Goal: Task Accomplishment & Management: Manage account settings

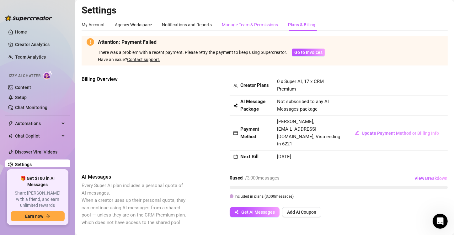
click at [249, 23] on div "Manage Team & Permissions" at bounding box center [250, 24] width 56 height 7
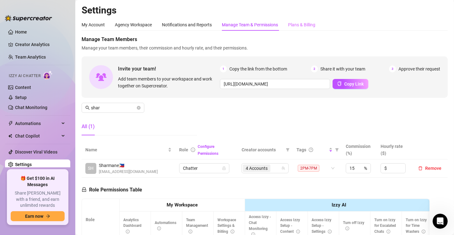
click at [302, 21] on div "Plans & Billing" at bounding box center [301, 25] width 27 height 12
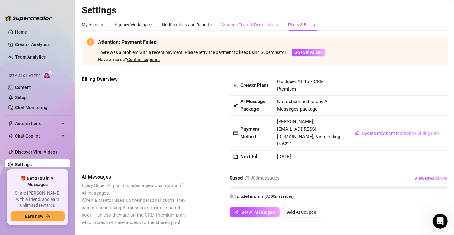
click at [271, 21] on div "Manage Team & Permissions" at bounding box center [250, 25] width 56 height 12
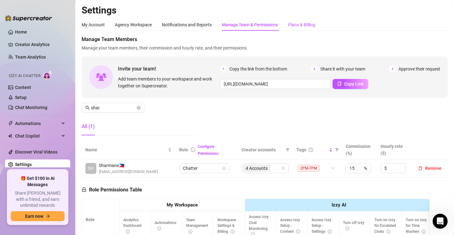
click at [302, 22] on div "Plans & Billing" at bounding box center [301, 24] width 27 height 7
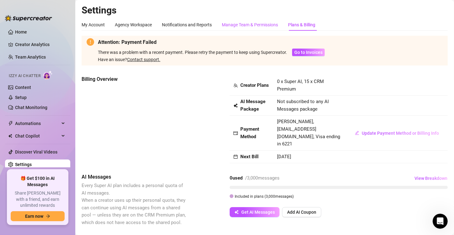
click at [245, 25] on div "Manage Team & Permissions" at bounding box center [250, 24] width 56 height 7
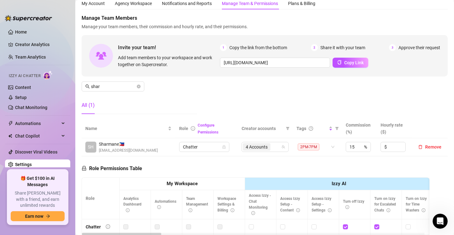
scroll to position [63, 0]
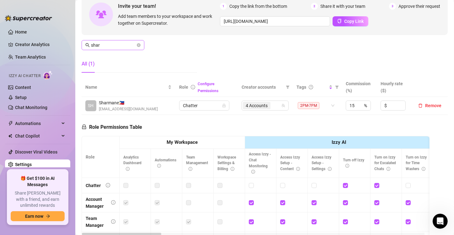
click at [139, 43] on span at bounding box center [139, 45] width 4 height 7
click at [139, 44] on icon "close-circle" at bounding box center [139, 45] width 4 height 4
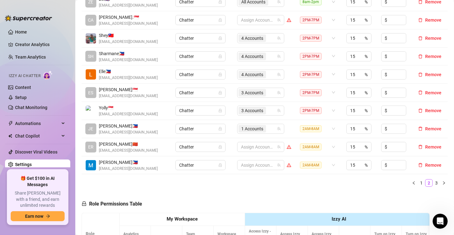
scroll to position [188, 0]
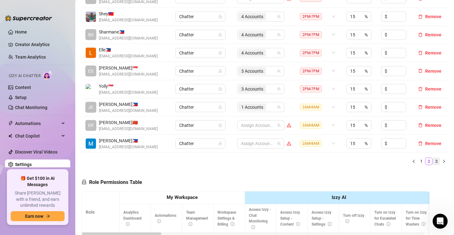
click at [433, 159] on link "3" at bounding box center [436, 161] width 7 height 7
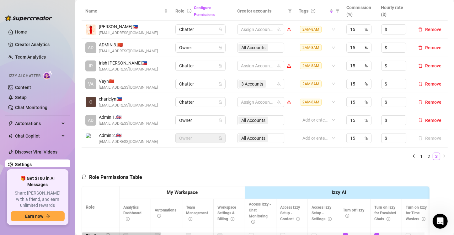
scroll to position [157, 0]
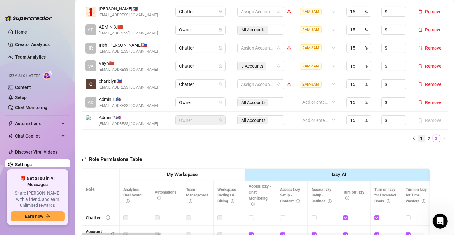
click at [418, 139] on link "1" at bounding box center [421, 138] width 7 height 7
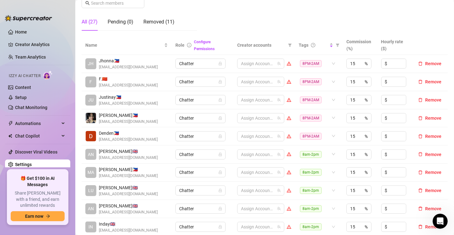
scroll to position [94, 0]
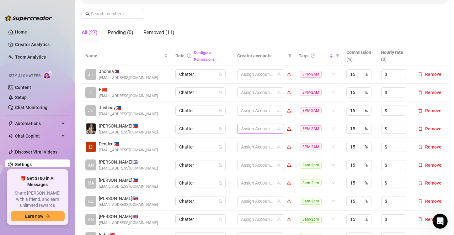
click at [260, 129] on div at bounding box center [257, 128] width 38 height 9
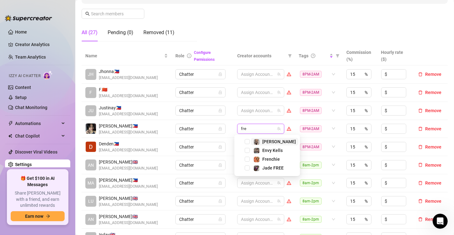
type input "fren"
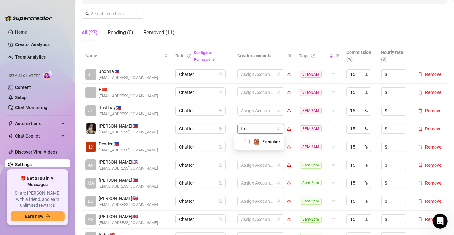
click at [246, 142] on span "Select tree node" at bounding box center [246, 141] width 5 height 5
type input "jes"
click at [247, 141] on span "Select tree node" at bounding box center [246, 141] width 5 height 5
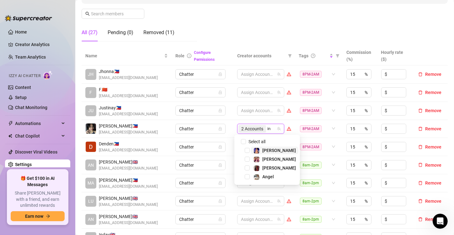
type input "ink"
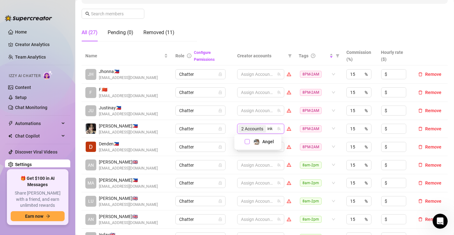
click at [246, 141] on span "Select tree node" at bounding box center [246, 141] width 5 height 5
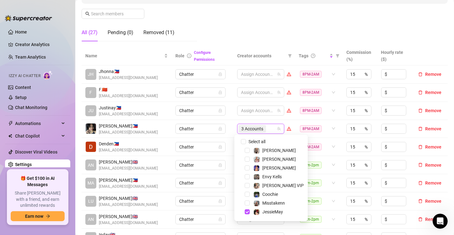
click at [230, 123] on td "Chatter" at bounding box center [202, 129] width 62 height 18
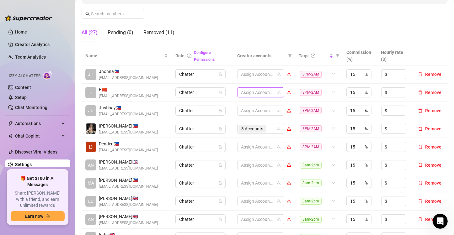
click at [241, 92] on div at bounding box center [257, 92] width 38 height 9
type input "envy"
click at [247, 104] on span "Select tree node" at bounding box center [246, 105] width 5 height 5
click at [268, 93] on div "1 Accounts" at bounding box center [257, 92] width 38 height 9
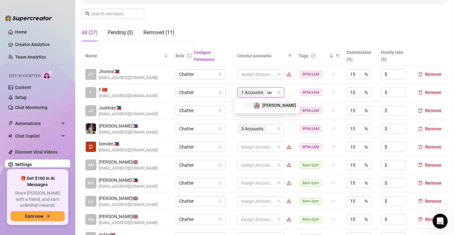
type input "[PERSON_NAME]"
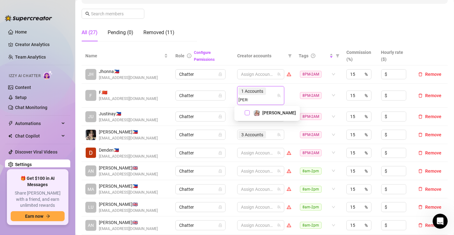
click at [248, 113] on span "Select tree node" at bounding box center [246, 112] width 5 height 5
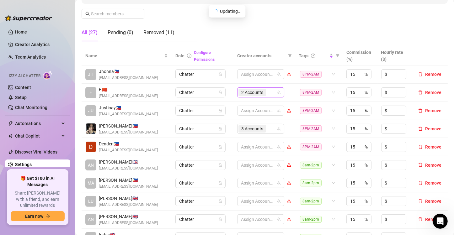
click at [266, 92] on div "2 Accounts" at bounding box center [257, 92] width 38 height 9
type input "chyn"
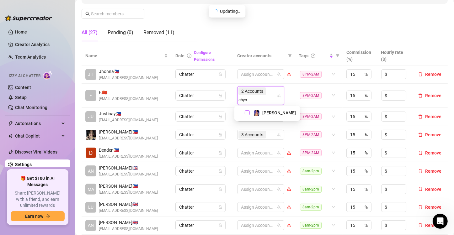
click at [248, 113] on span "Select tree node" at bounding box center [246, 112] width 5 height 5
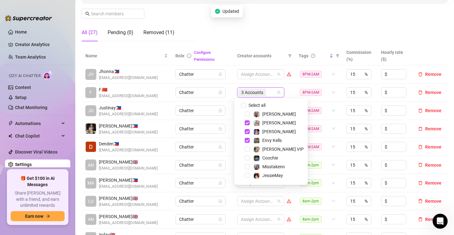
click at [227, 96] on td "Chatter" at bounding box center [202, 93] width 62 height 18
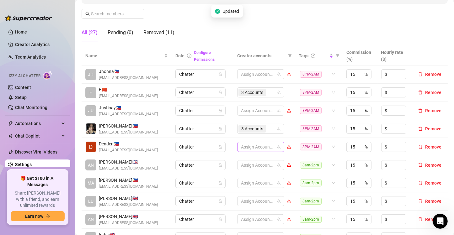
click at [247, 147] on div at bounding box center [257, 147] width 38 height 9
click at [246, 147] on div at bounding box center [257, 147] width 38 height 9
type input "jade"
click at [246, 124] on span "Select tree node" at bounding box center [246, 123] width 5 height 5
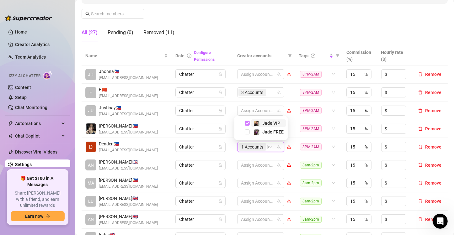
type input "jade"
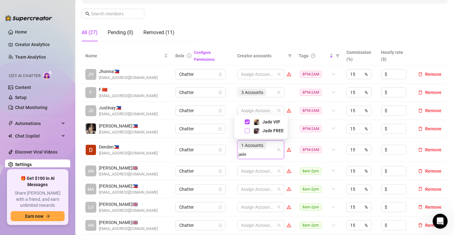
click at [248, 131] on span "Select tree node" at bounding box center [246, 130] width 5 height 5
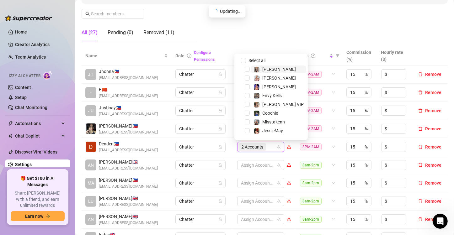
click at [268, 145] on div "2 Accounts" at bounding box center [257, 147] width 38 height 9
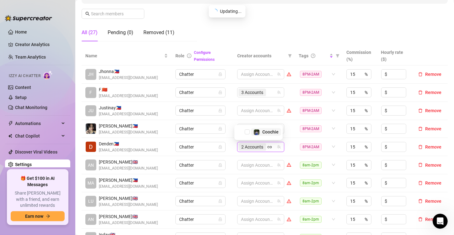
type input "coo"
click at [246, 132] on span "Select tree node" at bounding box center [246, 131] width 5 height 5
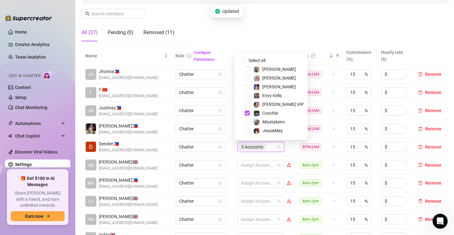
click at [227, 135] on td "Chatter" at bounding box center [202, 129] width 62 height 18
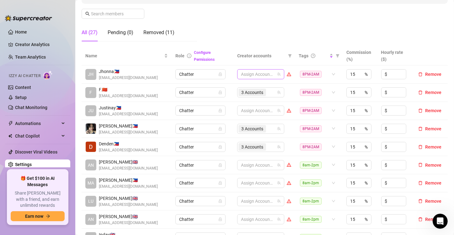
click at [246, 73] on div at bounding box center [257, 74] width 38 height 9
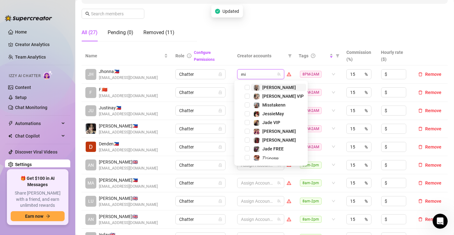
type input "mis"
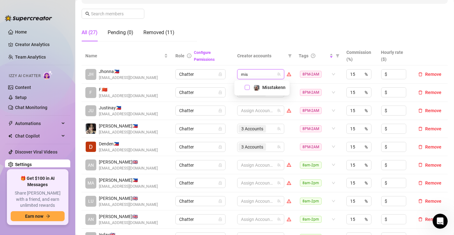
click at [247, 87] on span "Select tree node" at bounding box center [246, 87] width 5 height 5
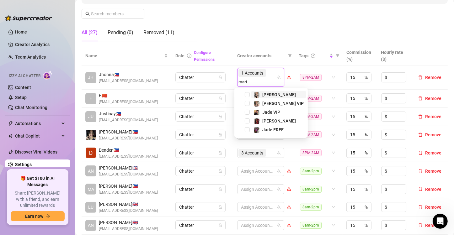
type input "[PERSON_NAME]"
click at [247, 92] on span "Select tree node" at bounding box center [246, 94] width 5 height 5
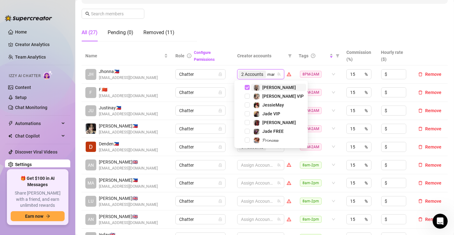
type input "[PERSON_NAME]"
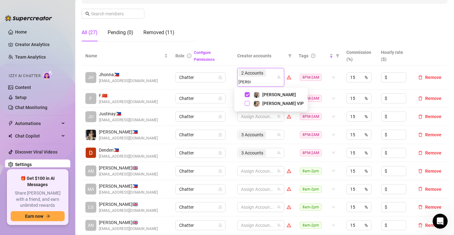
click at [247, 102] on span "Select tree node" at bounding box center [246, 103] width 5 height 5
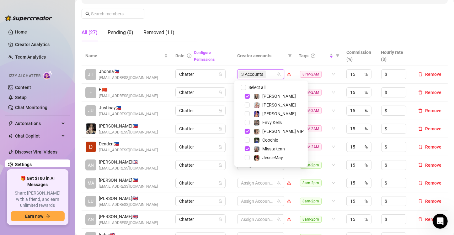
click at [233, 88] on td "3 Accounts" at bounding box center [263, 93] width 61 height 18
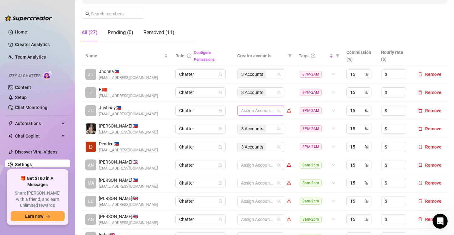
click at [253, 109] on div at bounding box center [257, 110] width 38 height 9
click at [254, 108] on div at bounding box center [257, 110] width 38 height 9
type input "prin"
drag, startPoint x: 253, startPoint y: 109, endPoint x: 231, endPoint y: 108, distance: 22.6
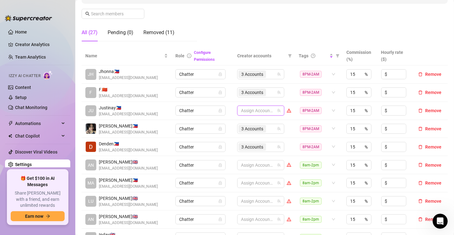
click at [233, 108] on td "Assign Accounts" at bounding box center [263, 111] width 61 height 18
click at [263, 108] on div at bounding box center [257, 110] width 38 height 9
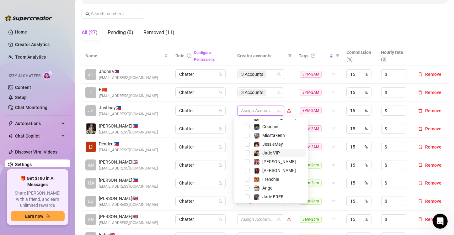
scroll to position [60, 0]
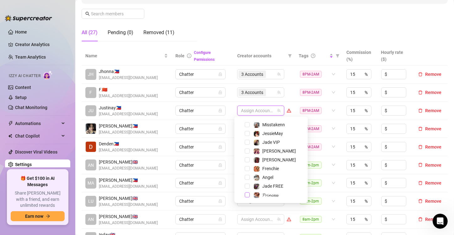
click at [246, 194] on span "Select tree node" at bounding box center [246, 194] width 5 height 5
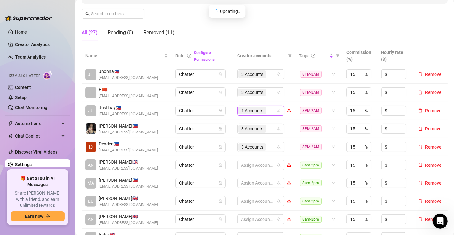
click at [269, 109] on div "1 Accounts" at bounding box center [257, 110] width 38 height 9
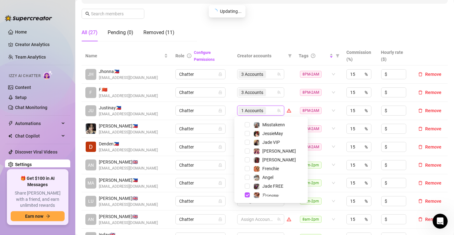
scroll to position [9, 0]
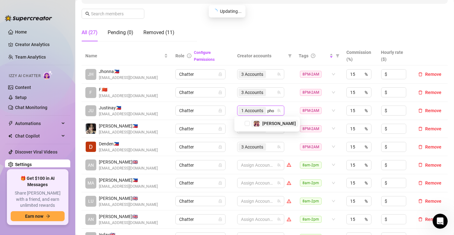
type input "phoe"
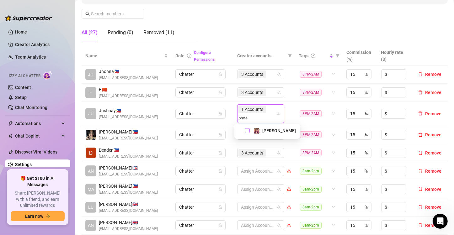
click at [247, 130] on span "Select tree node" at bounding box center [246, 130] width 5 height 5
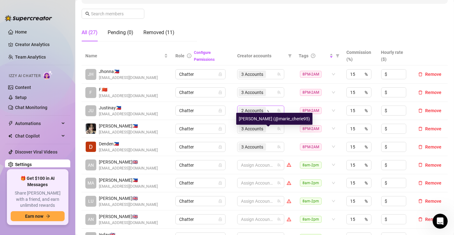
type input "valen"
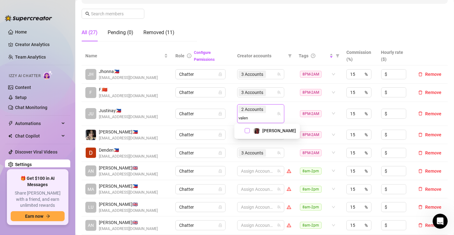
click at [245, 130] on span "Select tree node" at bounding box center [246, 130] width 5 height 5
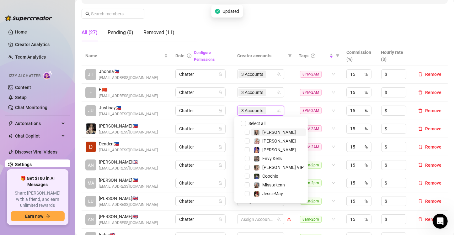
click at [227, 118] on td "Chatter" at bounding box center [202, 111] width 62 height 18
